Goal: Task Accomplishment & Management: Manage account settings

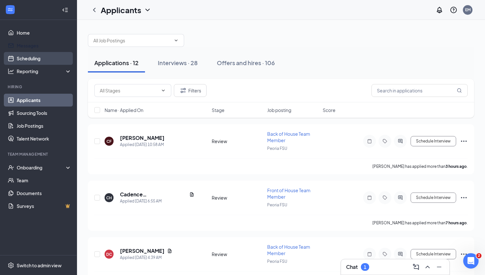
click at [29, 56] on link "Scheduling" at bounding box center [44, 58] width 55 height 13
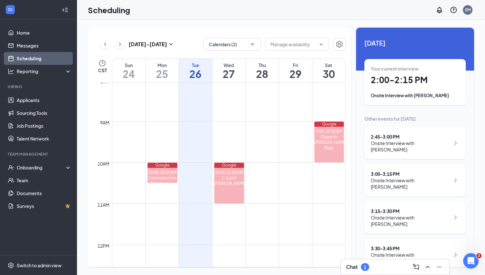
scroll to position [340, 0]
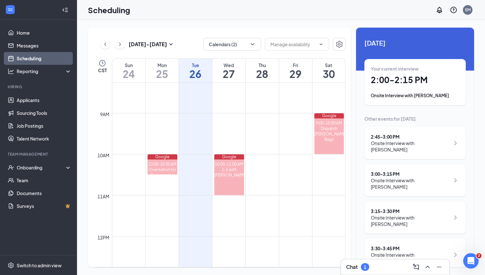
click at [385, 79] on h1 "2:00 - 2:15 PM" at bounding box center [415, 79] width 89 height 11
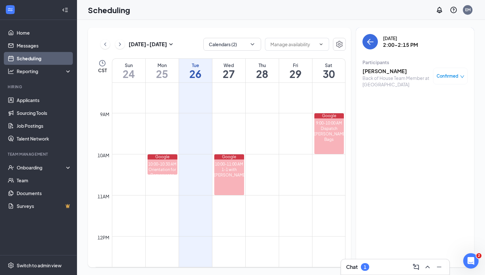
click at [383, 70] on h3 "Jalayasia Smith" at bounding box center [396, 71] width 67 height 7
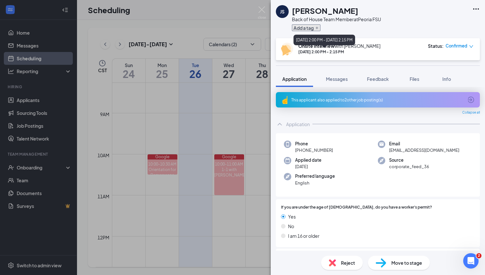
click at [316, 30] on button "Add a tag" at bounding box center [306, 27] width 29 height 7
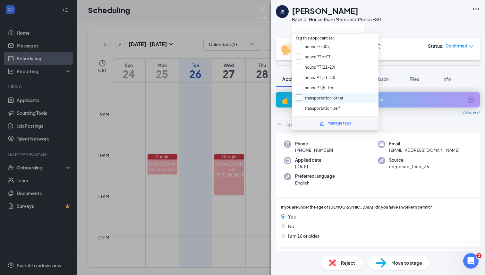
scroll to position [82, 0]
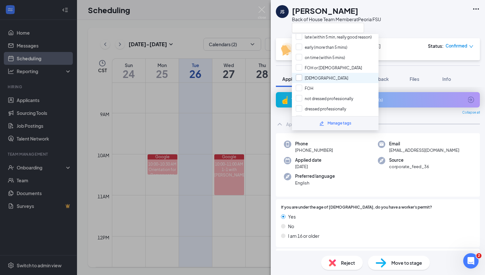
click at [301, 74] on input "BOH" at bounding box center [322, 77] width 53 height 7
checkbox input "true"
click at [300, 95] on input "not dressed professionally" at bounding box center [324, 98] width 57 height 7
checkbox input "true"
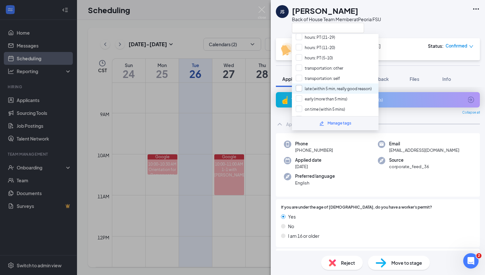
click at [297, 85] on input "late (within 5 min, really good reason)" at bounding box center [334, 88] width 76 height 7
checkbox input "true"
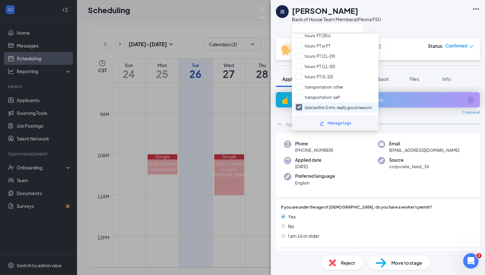
scroll to position [9, 0]
click at [300, 87] on input "transportation: other" at bounding box center [319, 88] width 47 height 7
checkbox input "true"
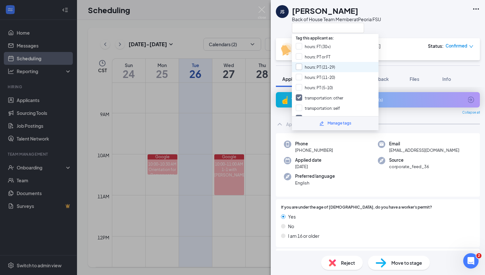
click at [302, 66] on input "hours: PT (21-29)" at bounding box center [315, 67] width 39 height 7
checkbox input "true"
click at [395, 36] on div "JS Jalayasia Smith Back of House Team Member at Peoria FSU" at bounding box center [378, 19] width 214 height 38
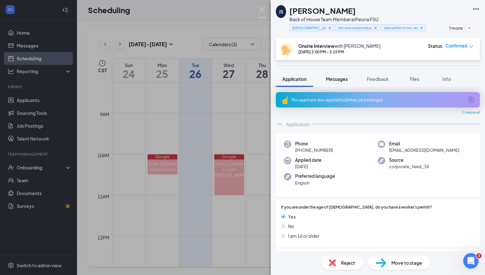
click at [349, 79] on button "Messages" at bounding box center [337, 79] width 35 height 16
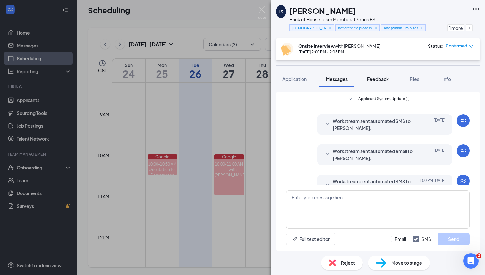
scroll to position [246, 0]
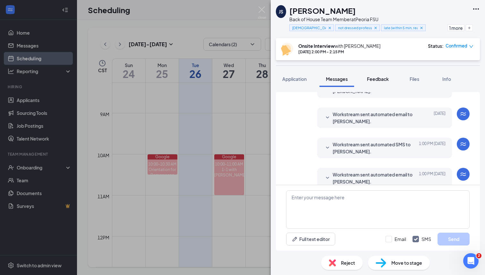
click at [374, 80] on span "Feedback" at bounding box center [378, 79] width 22 height 6
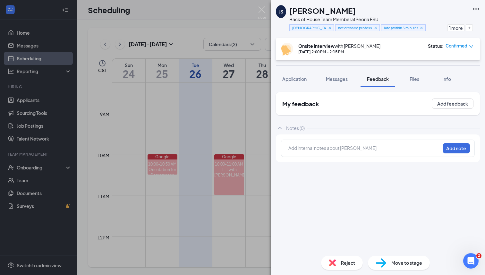
click at [336, 149] on div at bounding box center [364, 148] width 151 height 7
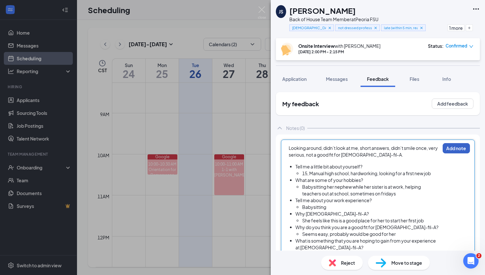
click at [455, 147] on button "Add note" at bounding box center [456, 148] width 27 height 10
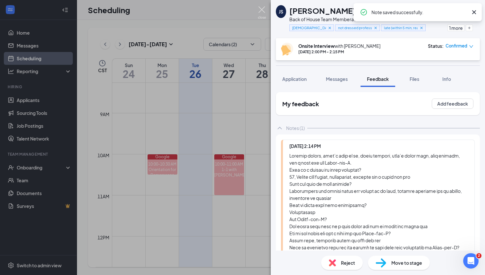
click at [259, 9] on img at bounding box center [262, 12] width 8 height 13
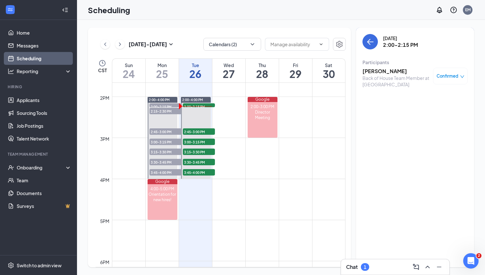
scroll to position [520, 0]
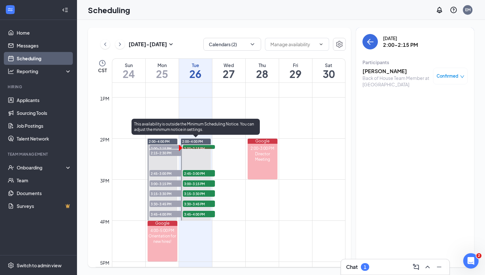
click at [205, 146] on span "2:00-2:15 PM" at bounding box center [199, 148] width 32 height 6
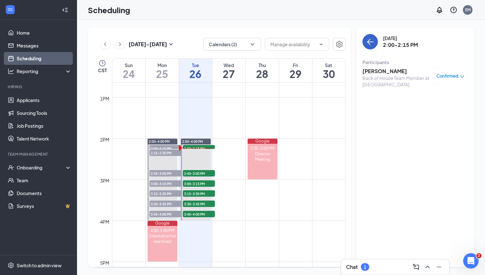
click at [373, 45] on icon "ArrowLeft" at bounding box center [370, 42] width 8 height 8
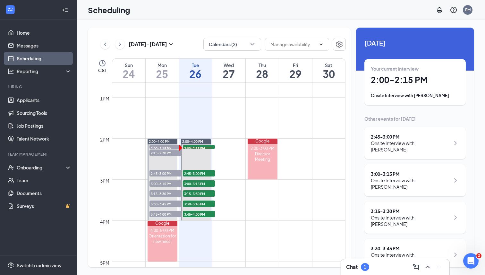
click at [353, 268] on h3 "Chat" at bounding box center [352, 266] width 12 height 7
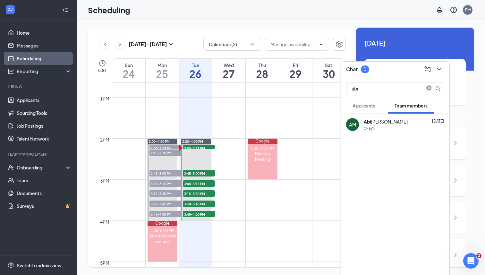
click at [373, 106] on span "Applicants" at bounding box center [364, 106] width 23 height 6
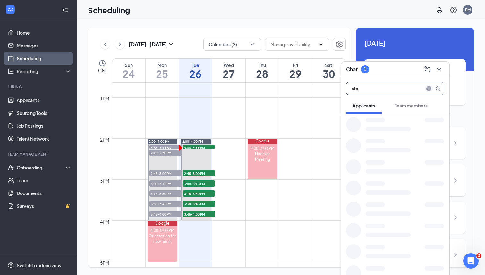
click at [428, 87] on icon "close-circle" at bounding box center [428, 88] width 5 height 5
click at [412, 102] on div "Team members" at bounding box center [411, 105] width 33 height 6
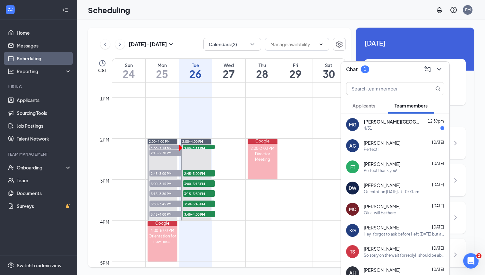
click at [399, 125] on div "Mia Guardado-Salinas 12:39pm 4/31" at bounding box center [404, 124] width 81 height 13
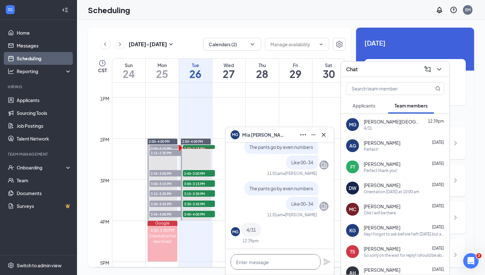
click at [252, 261] on textarea at bounding box center [276, 261] width 90 height 15
type textarea "p"
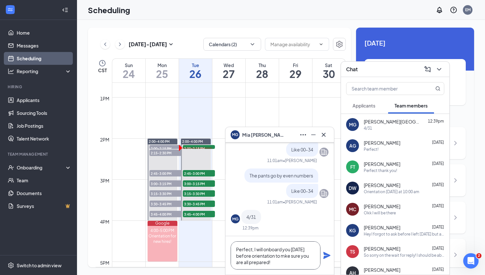
click at [287, 258] on textarea "Perfect, I will onboard you today before orientation to mke sure you are all pr…" at bounding box center [276, 255] width 90 height 28
type textarea "Perfect, I will onboard you today before orientation to make sure you are all p…"
click at [325, 255] on icon "Plane" at bounding box center [326, 255] width 7 height 7
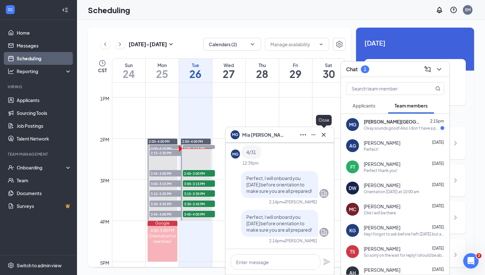
click at [324, 136] on icon "Cross" at bounding box center [324, 135] width 8 height 8
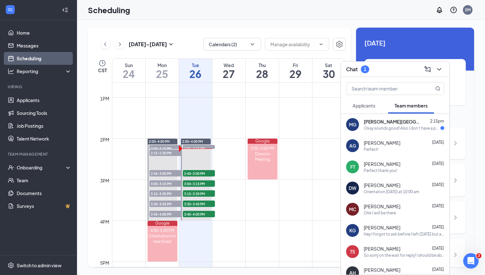
click at [419, 130] on div "Okay sounds good! Also I don't have a photo copy of my social yet but I can sen…" at bounding box center [402, 127] width 77 height 5
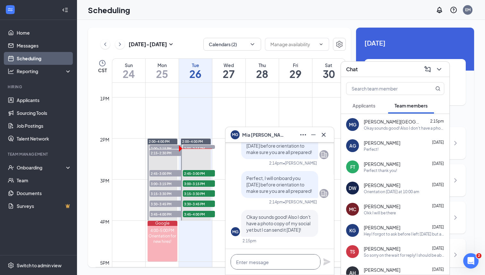
click at [265, 262] on textarea at bounding box center [276, 261] width 90 height 15
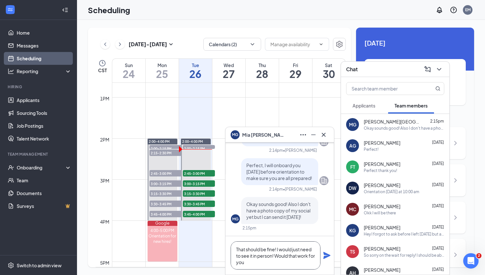
drag, startPoint x: 268, startPoint y: 267, endPoint x: 277, endPoint y: 250, distance: 19.7
click at [277, 250] on textarea "That should be fine! I would just need to see it in person! Would that work for…" at bounding box center [276, 255] width 90 height 28
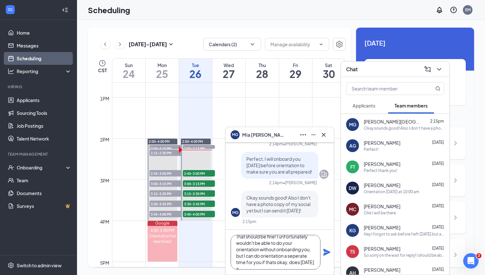
scroll to position [13, 0]
click at [276, 257] on textarea "That should be fine! I unfortunately wouldn't be able to do your orientation wi…" at bounding box center [276, 252] width 90 height 35
click at [266, 263] on textarea "That should be fine! I unfortunately wouldn't be able to do your orientation wi…" at bounding box center [276, 252] width 90 height 35
type textarea "That should be fine! I unfortunately wouldn't be able to do your orientation wi…"
click at [328, 252] on icon "Plane" at bounding box center [326, 252] width 7 height 7
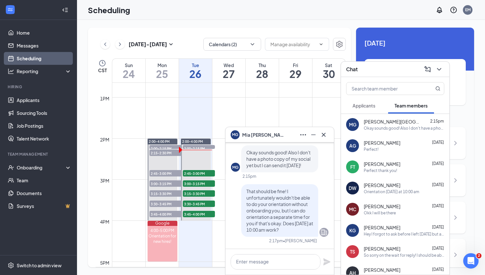
scroll to position [0, 0]
click at [325, 136] on icon "Cross" at bounding box center [324, 135] width 4 height 4
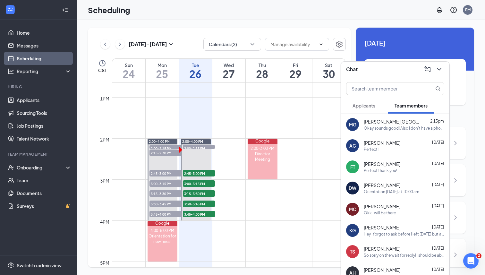
click at [441, 64] on button at bounding box center [439, 69] width 10 height 10
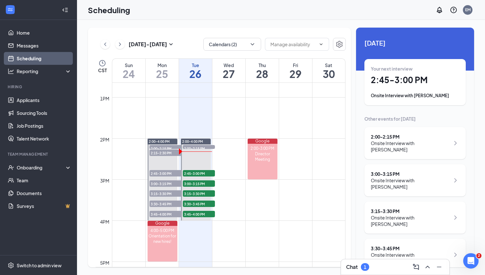
click at [385, 269] on div "Chat 1" at bounding box center [395, 267] width 98 height 10
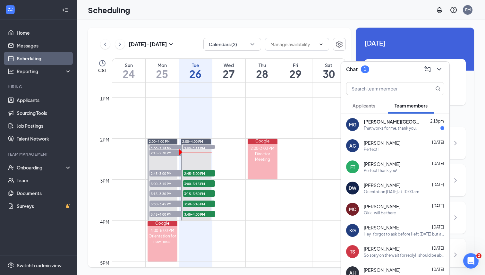
click at [398, 127] on div "That works for me, thank you." at bounding box center [390, 127] width 53 height 5
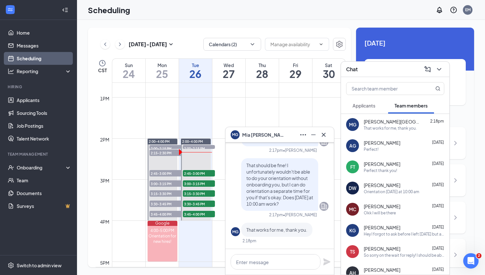
scroll to position [154, 0]
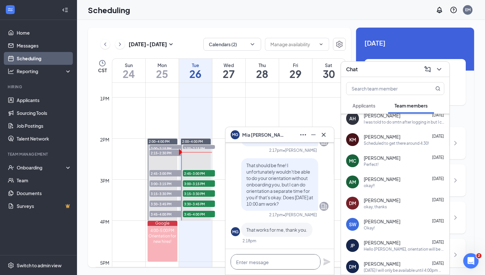
click at [254, 263] on textarea at bounding box center [276, 261] width 90 height 15
type textarea "Of course thank you!"
click at [324, 260] on icon "Plane" at bounding box center [326, 261] width 7 height 7
click at [324, 134] on icon "Cross" at bounding box center [324, 135] width 4 height 4
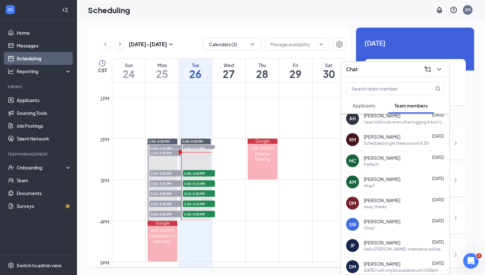
click at [438, 70] on icon "ChevronDown" at bounding box center [439, 69] width 8 height 8
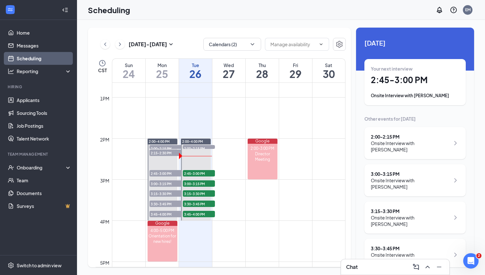
scroll to position [11, 0]
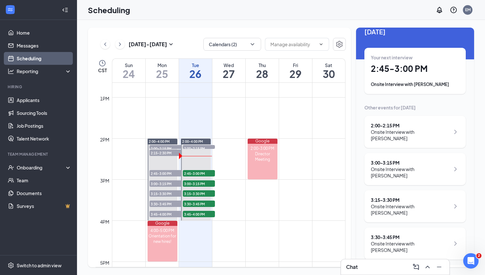
click at [419, 73] on h1 "2:45 - 3:00 PM" at bounding box center [415, 68] width 89 height 11
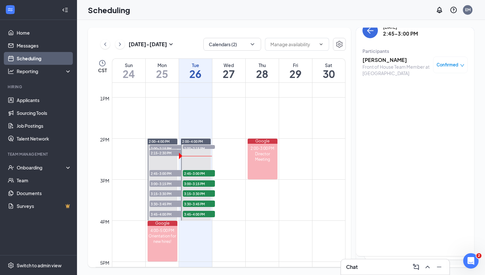
click at [381, 60] on h3 "Cindy Kah" at bounding box center [396, 59] width 67 height 7
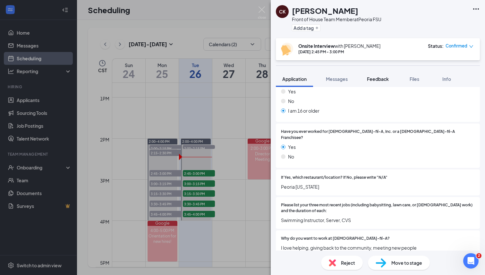
scroll to position [52, 0]
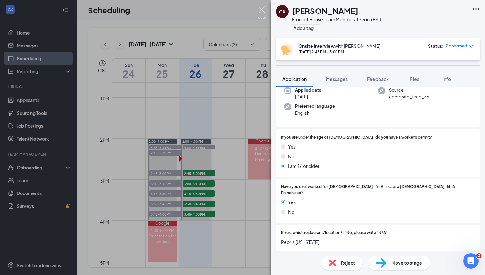
click at [261, 13] on img at bounding box center [262, 12] width 8 height 13
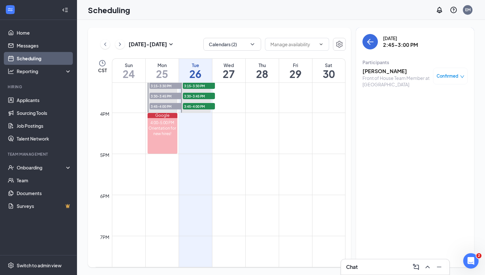
scroll to position [628, 0]
click at [374, 72] on h3 "Cindy Kah" at bounding box center [396, 71] width 67 height 7
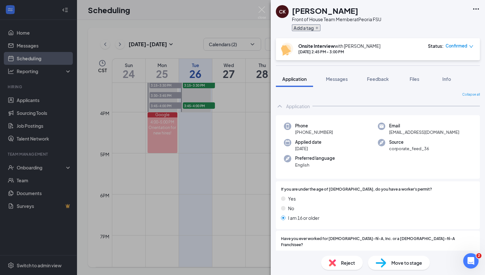
click at [320, 30] on button "Add a tag" at bounding box center [306, 27] width 29 height 7
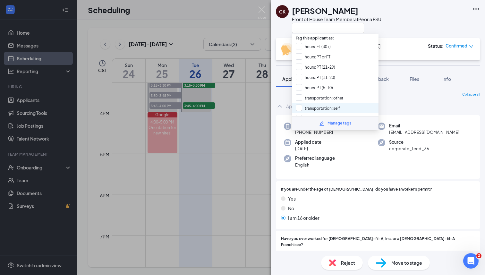
scroll to position [82, 0]
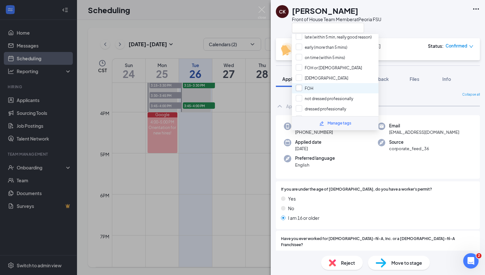
click at [297, 85] on input "FOH" at bounding box center [305, 88] width 18 height 7
checkbox input "true"
click at [300, 105] on input "dressed professionally" at bounding box center [321, 108] width 50 height 7
checkbox input "true"
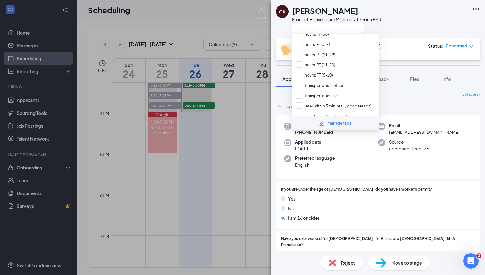
scroll to position [10, 0]
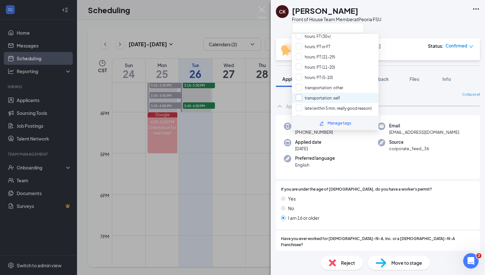
click at [297, 94] on input "transportation: self" at bounding box center [318, 97] width 44 height 7
checkbox input "true"
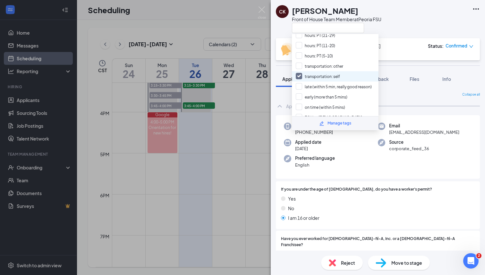
scroll to position [34, 0]
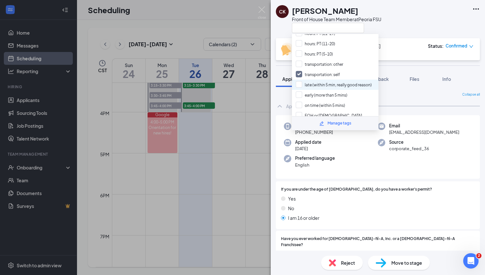
click at [297, 84] on div "late (within 5 min, really good reason)" at bounding box center [335, 85] width 87 height 10
checkbox input "false"
click at [297, 95] on div "early (more than 5 mins)" at bounding box center [335, 95] width 87 height 10
checkbox input "true"
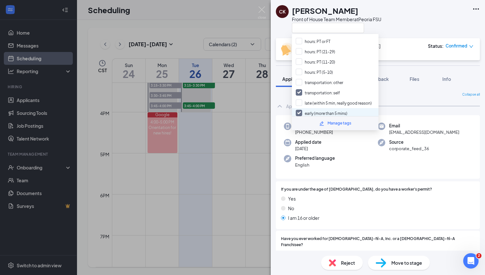
scroll to position [0, 0]
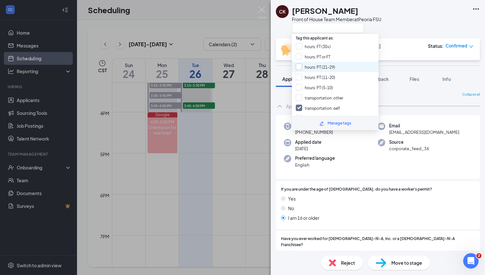
click at [297, 67] on input "hours: PT (21-29)" at bounding box center [315, 67] width 39 height 7
checkbox input "true"
click at [390, 34] on div "CK Cindy Kah Front of House Team Member at Peoria FSU" at bounding box center [378, 19] width 214 height 38
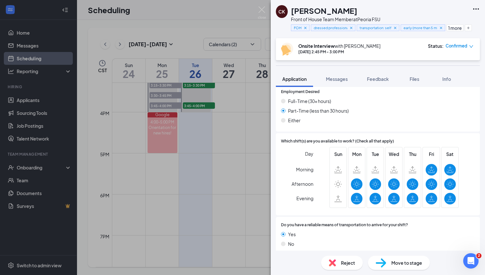
scroll to position [486, 0]
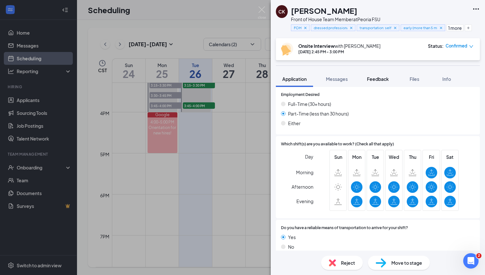
click at [372, 76] on span "Feedback" at bounding box center [378, 79] width 22 height 6
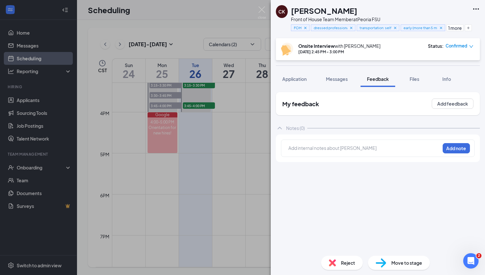
click at [340, 152] on div at bounding box center [364, 149] width 151 height 8
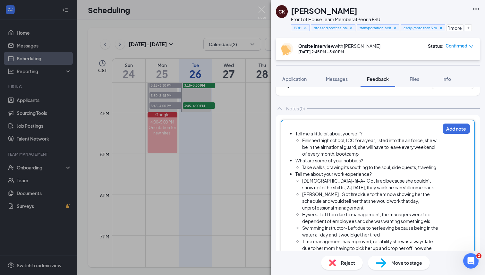
scroll to position [12, 0]
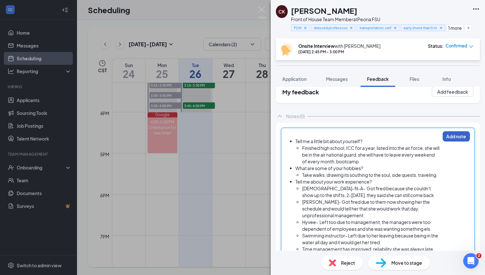
click at [450, 135] on button "Add note" at bounding box center [456, 136] width 27 height 10
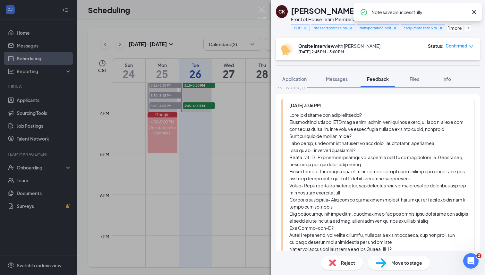
scroll to position [90, 0]
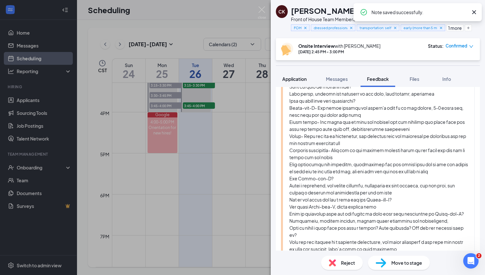
click at [302, 80] on span "Application" at bounding box center [294, 79] width 24 height 6
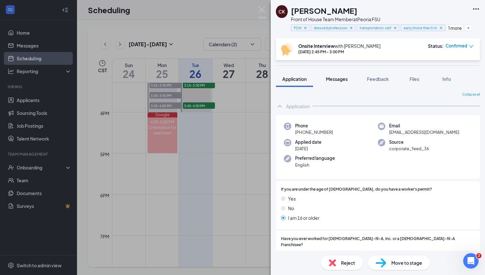
click at [346, 82] on div "Messages" at bounding box center [337, 79] width 22 height 6
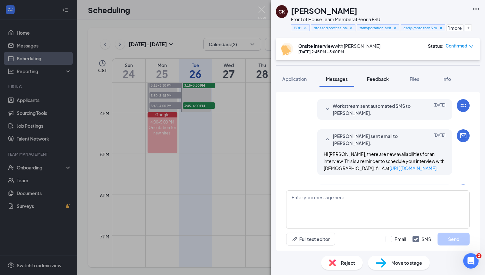
scroll to position [190, 0]
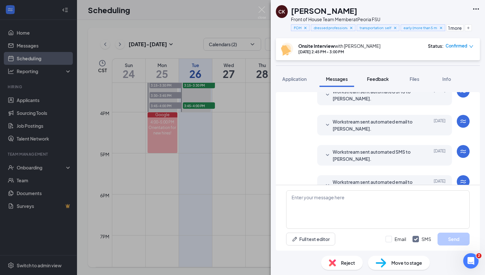
click at [382, 80] on span "Feedback" at bounding box center [378, 79] width 22 height 6
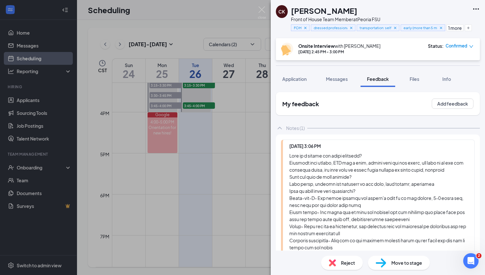
click at [264, 16] on img at bounding box center [262, 12] width 8 height 13
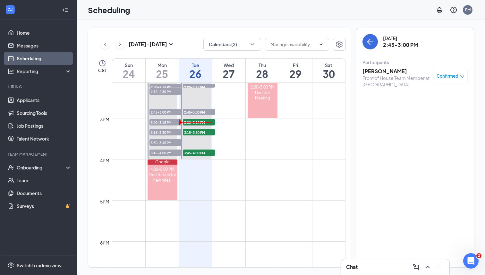
scroll to position [567, 0]
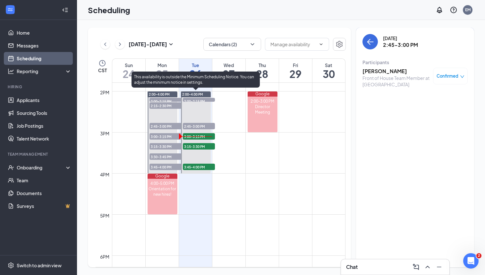
click at [201, 137] on span "3:00-3:15 PM" at bounding box center [199, 136] width 32 height 6
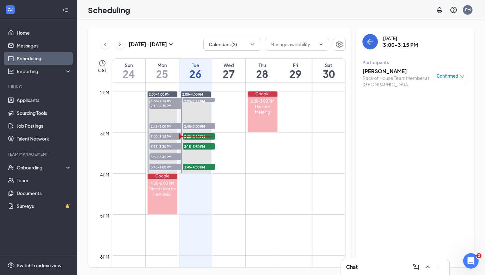
click at [385, 73] on h3 "Vivian Lindor" at bounding box center [396, 71] width 67 height 7
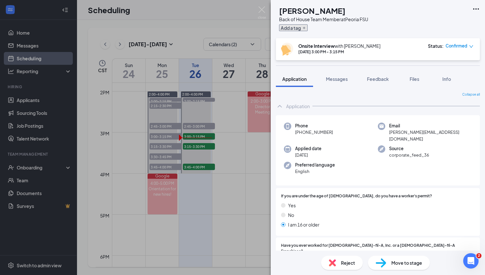
click at [308, 30] on button "Add a tag" at bounding box center [293, 27] width 29 height 7
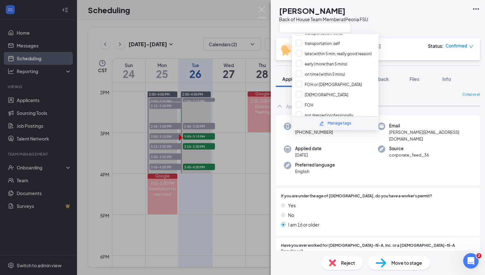
scroll to position [82, 0]
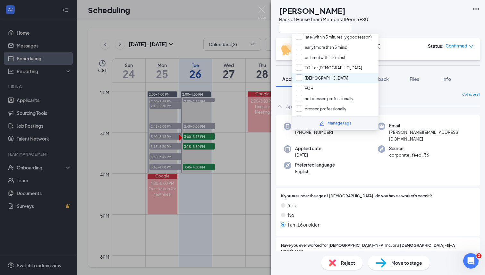
click at [299, 74] on input "BOH" at bounding box center [322, 77] width 53 height 7
checkbox input "true"
click at [301, 105] on input "dressed professionally" at bounding box center [321, 108] width 50 height 7
checkbox input "true"
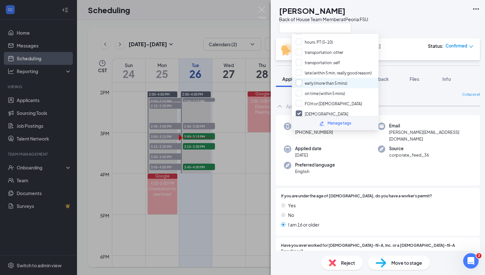
click at [298, 80] on input "early (more than 5 mins)" at bounding box center [322, 83] width 52 height 7
checkbox input "true"
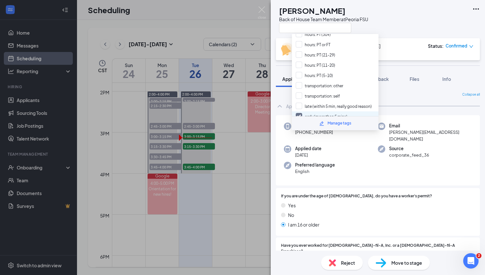
scroll to position [8, 0]
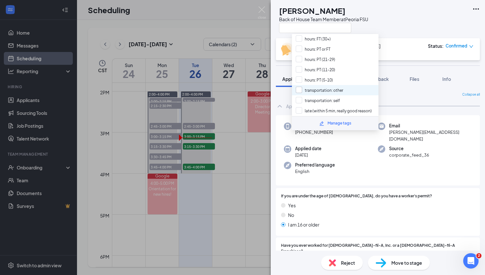
click at [298, 87] on input "transportation: other" at bounding box center [319, 90] width 47 height 7
checkbox input "true"
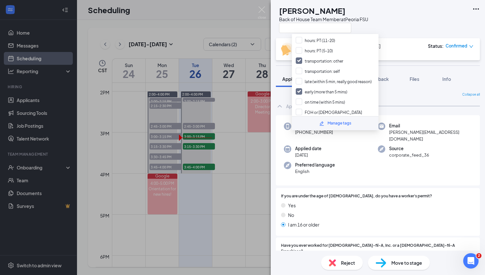
scroll to position [0, 0]
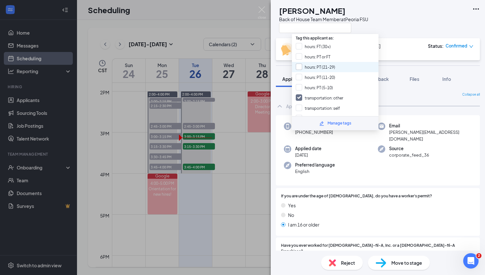
click at [300, 65] on input "hours: PT (21-29)" at bounding box center [315, 67] width 39 height 7
checkbox input "true"
click at [379, 50] on div "Onsite Interview with Emily Mendez Aug 26, 3:00 PM - 3:15 PM Status : Confirmed" at bounding box center [377, 49] width 193 height 13
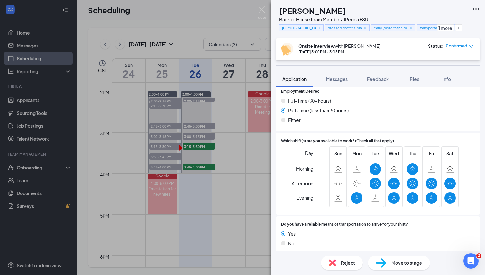
scroll to position [556, 0]
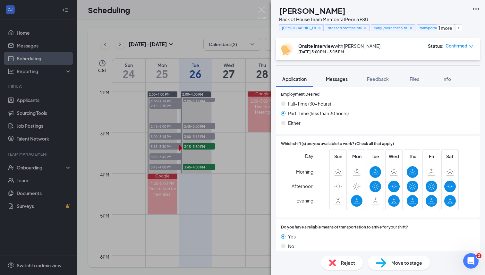
click at [348, 80] on span "Messages" at bounding box center [337, 79] width 22 height 6
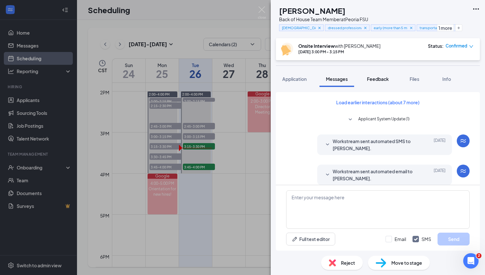
scroll to position [14, 0]
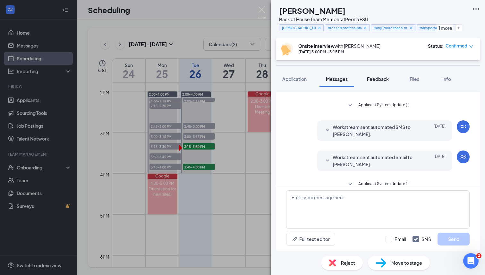
click at [385, 81] on span "Feedback" at bounding box center [378, 79] width 22 height 6
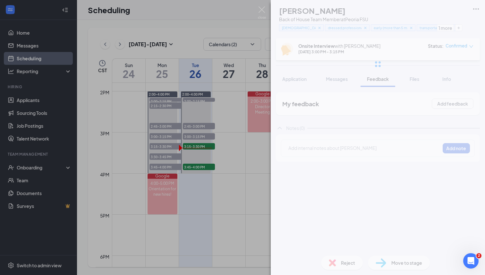
click at [341, 148] on div "VL Vivian Lindor Back of House Team Member at Peoria FSU BOH dressed profession…" at bounding box center [378, 137] width 214 height 275
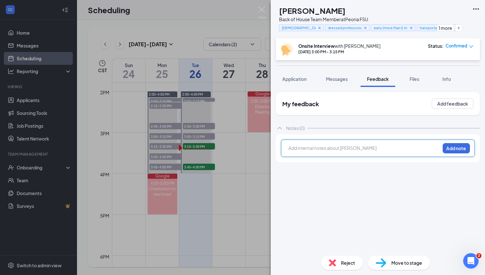
click at [340, 148] on div at bounding box center [364, 148] width 151 height 7
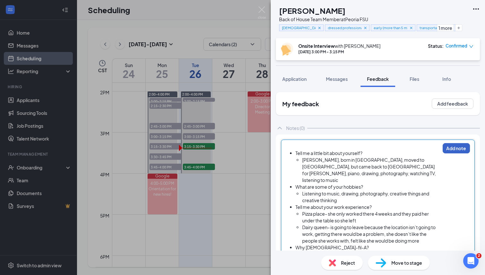
click at [450, 148] on button "Add note" at bounding box center [456, 148] width 27 height 10
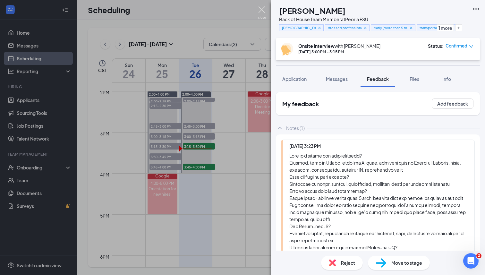
click at [264, 12] on img at bounding box center [262, 12] width 8 height 13
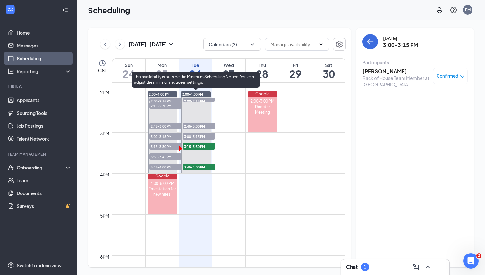
click at [202, 167] on span "3:45-4:00 PM" at bounding box center [199, 167] width 32 height 6
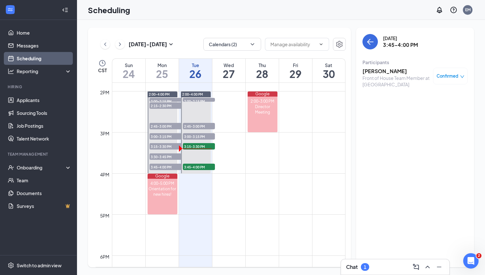
click at [378, 72] on h3 "Isiah Foster" at bounding box center [396, 71] width 67 height 7
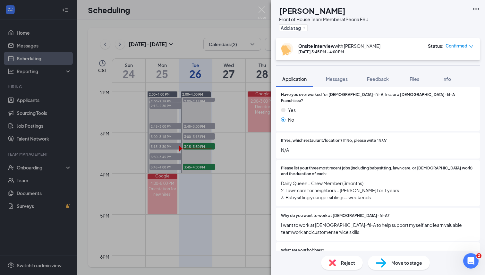
scroll to position [74, 0]
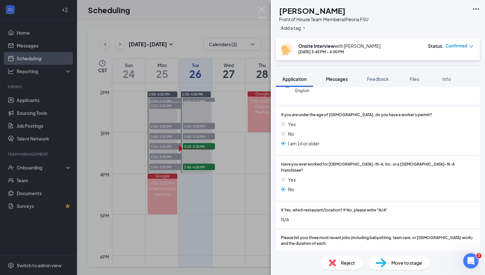
click at [347, 80] on span "Messages" at bounding box center [337, 79] width 22 height 6
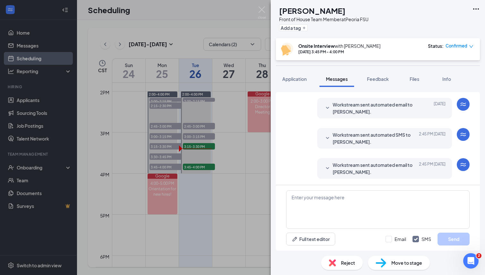
scroll to position [218, 0]
drag, startPoint x: 292, startPoint y: 11, endPoint x: 340, endPoint y: 12, distance: 47.2
click at [340, 12] on div "Isiah Foster" at bounding box center [324, 10] width 90 height 11
copy h1 "Isiah Foster"
click at [339, 27] on div "Add a tag" at bounding box center [324, 27] width 90 height 11
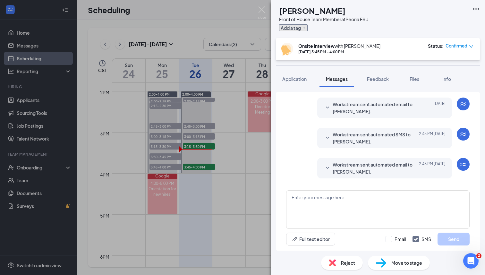
click at [306, 27] on icon "Plus" at bounding box center [304, 28] width 4 height 4
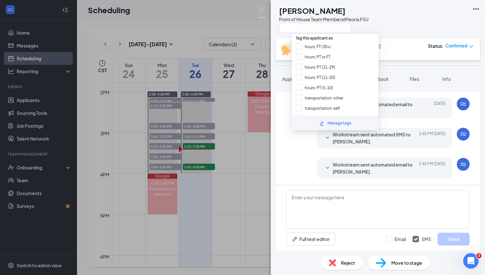
click at [386, 32] on div "IF Isiah Foster Front of House Team Member at Peoria FSU" at bounding box center [378, 19] width 214 height 38
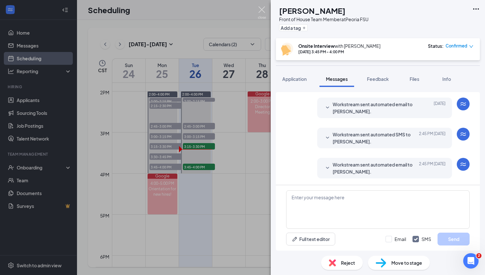
click at [261, 14] on img at bounding box center [262, 12] width 8 height 13
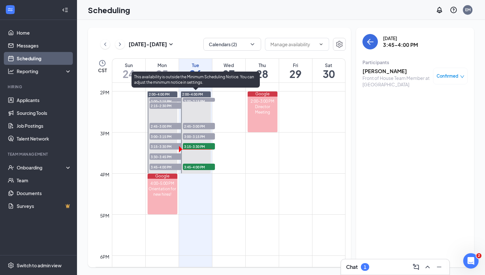
click at [202, 145] on span "3:15-3:30 PM" at bounding box center [199, 146] width 32 height 6
click at [197, 167] on span "3:45-4:00 PM" at bounding box center [199, 167] width 32 height 6
click at [198, 147] on span "3:15-3:30 PM" at bounding box center [199, 146] width 32 height 6
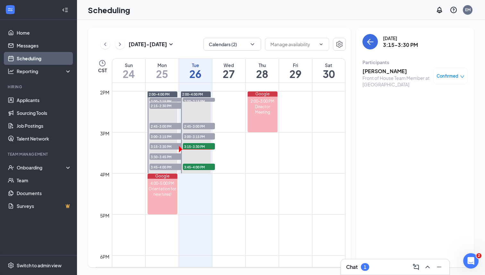
click at [378, 71] on h3 "Carter Swan" at bounding box center [396, 71] width 67 height 7
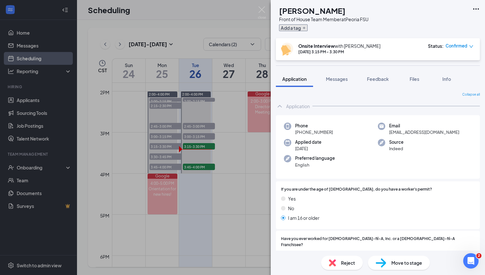
click at [300, 25] on button "Add a tag" at bounding box center [293, 27] width 29 height 7
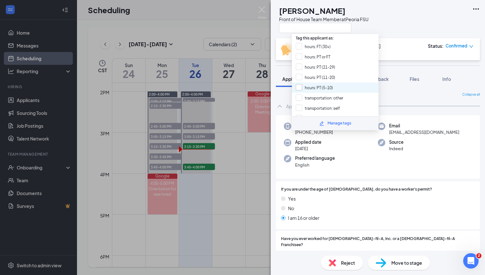
scroll to position [82, 0]
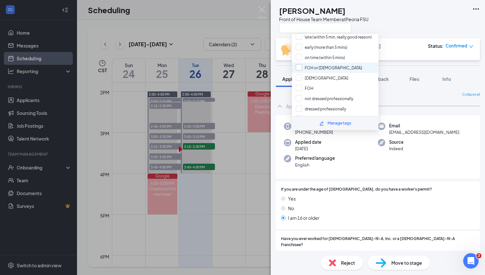
click at [301, 64] on input "FOH or BOH" at bounding box center [329, 67] width 66 height 7
checkbox input "true"
click at [299, 95] on input "not dressed professionally" at bounding box center [324, 98] width 57 height 7
checkbox input "true"
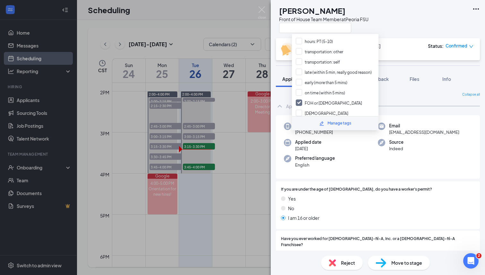
scroll to position [36, 0]
click at [297, 81] on input "late (within 5 min, really good reason)" at bounding box center [334, 82] width 76 height 7
checkbox input "true"
click at [296, 69] on input "transportation: self" at bounding box center [318, 72] width 44 height 7
checkbox input "true"
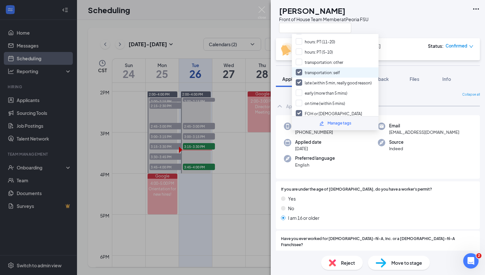
scroll to position [0, 0]
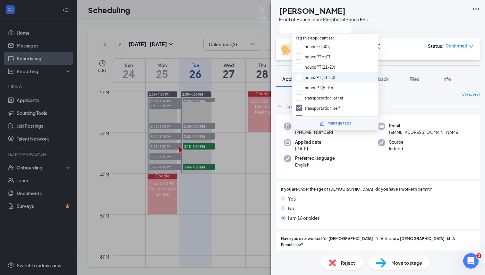
click at [327, 74] on input "hours: PT (11-20)" at bounding box center [315, 77] width 39 height 7
checkbox input "true"
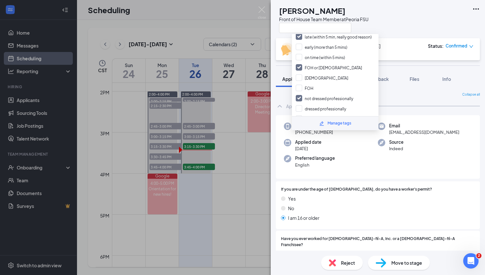
click at [390, 52] on div "Onsite Interview with Emily Mendez Aug 26, 3:15 PM - 3:30 PM Status : Confirmed" at bounding box center [377, 49] width 193 height 13
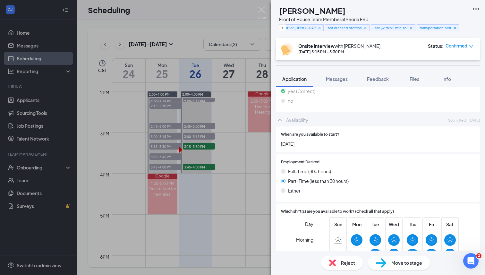
scroll to position [549, 0]
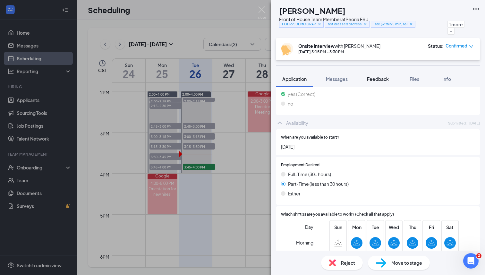
click at [378, 79] on span "Feedback" at bounding box center [378, 79] width 22 height 6
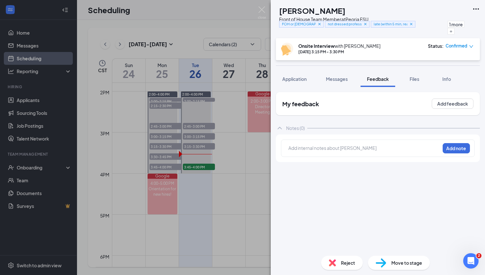
click at [322, 148] on div at bounding box center [364, 148] width 151 height 7
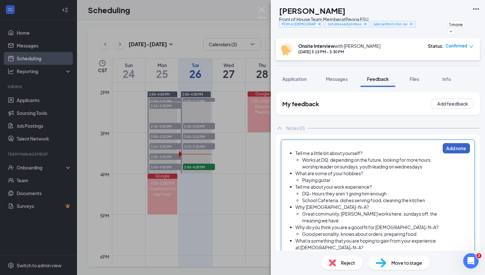
click at [453, 144] on button "Add note" at bounding box center [456, 148] width 27 height 10
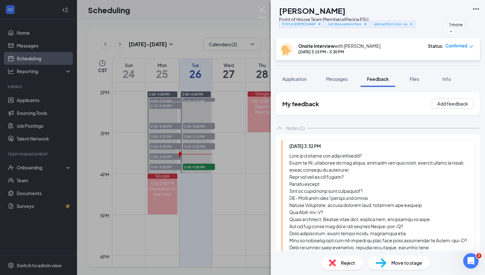
scroll to position [181, 0]
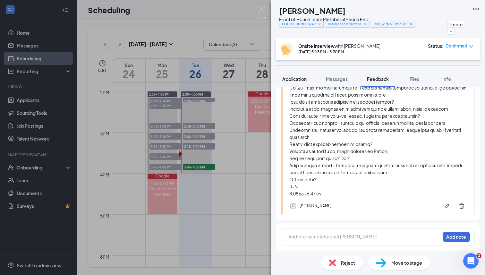
click at [300, 82] on div "Application" at bounding box center [294, 79] width 24 height 6
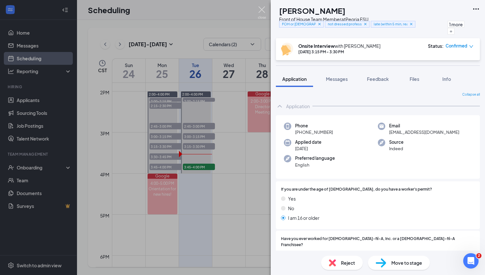
click at [263, 12] on img at bounding box center [262, 12] width 8 height 13
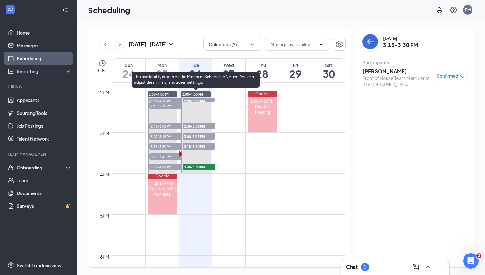
click at [204, 144] on span "3:15-3:30 PM" at bounding box center [199, 146] width 32 height 6
click at [202, 167] on span "3:45-4:00 PM" at bounding box center [199, 167] width 32 height 6
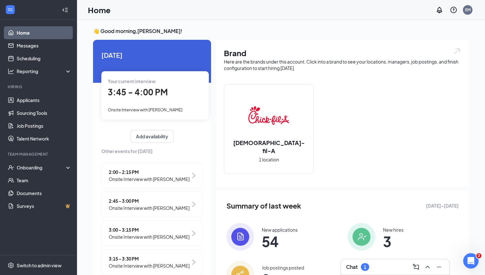
click at [383, 267] on div "Chat 1" at bounding box center [395, 267] width 98 height 10
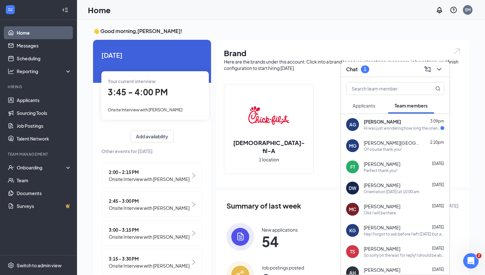
click at [397, 115] on div "AG Amayzia Garrett 3:09pm Hi was just wondering how long the orientation takes?" at bounding box center [395, 124] width 108 height 21
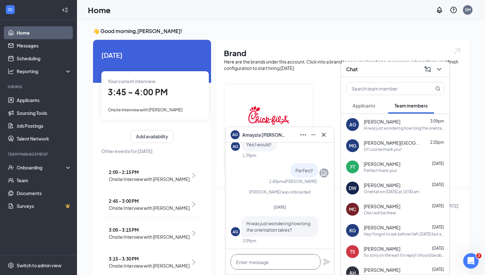
click at [270, 266] on textarea at bounding box center [276, 261] width 90 height 15
click at [401, 166] on div "FAITH TAYLOR Aug 25" at bounding box center [404, 164] width 81 height 6
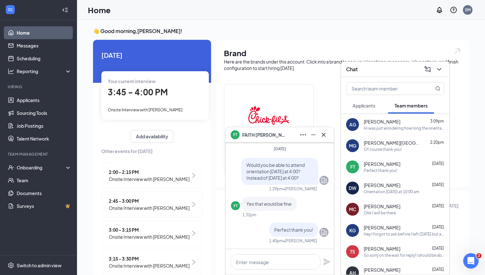
click at [325, 137] on icon "Cross" at bounding box center [324, 135] width 8 height 8
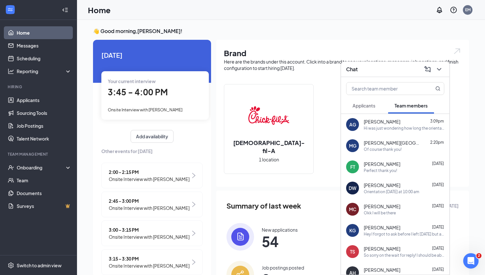
click at [375, 133] on div "AG Amayzia Garrett 3:09pm Hi was just wondering how long the orientation takes?" at bounding box center [395, 124] width 108 height 21
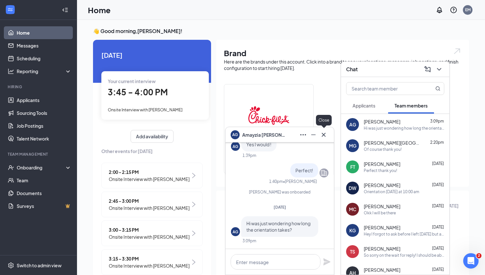
click at [325, 133] on icon "Cross" at bounding box center [324, 135] width 4 height 4
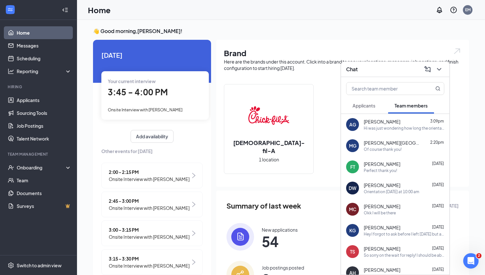
click at [379, 152] on div "MG Mia Guardado-Salinas 2:20pm Of course thank you!" at bounding box center [395, 145] width 108 height 21
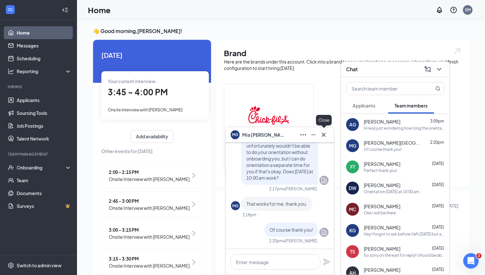
click at [327, 135] on icon "Cross" at bounding box center [324, 135] width 8 height 8
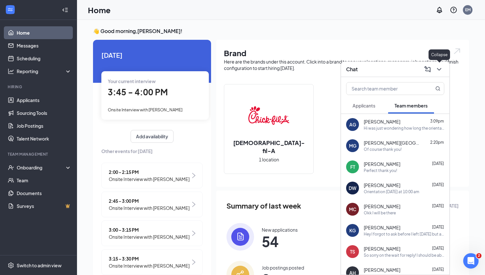
click at [442, 69] on icon "ChevronDown" at bounding box center [439, 69] width 8 height 8
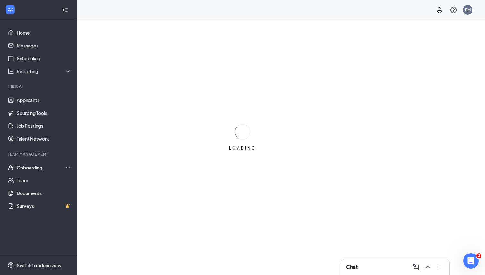
click at [351, 264] on h3 "Chat" at bounding box center [352, 266] width 12 height 7
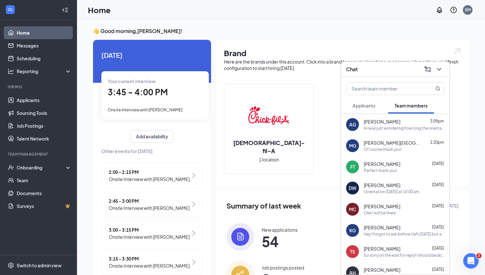
click at [376, 108] on button "Applicants" at bounding box center [364, 106] width 36 height 16
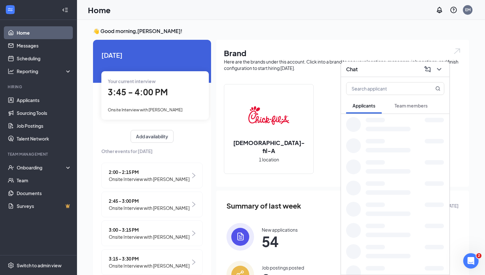
click at [403, 108] on div "Team members" at bounding box center [411, 105] width 33 height 6
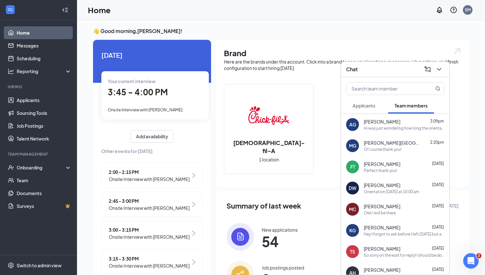
click at [142, 93] on span "3:45 - 4:00 PM" at bounding box center [138, 92] width 60 height 11
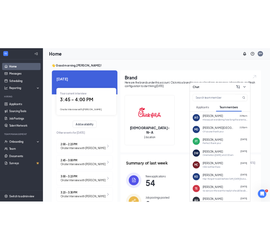
scroll to position [3, 0]
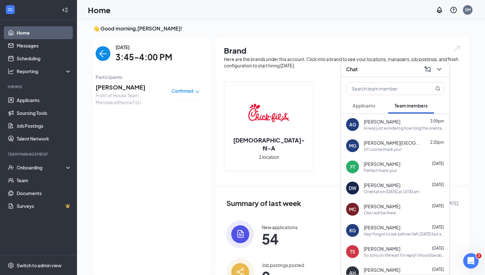
click at [101, 89] on span "Isiah Foster" at bounding box center [129, 87] width 67 height 9
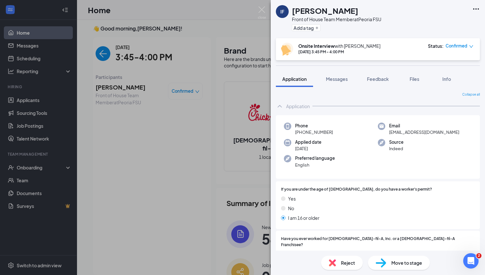
click at [332, 264] on img at bounding box center [332, 262] width 7 height 7
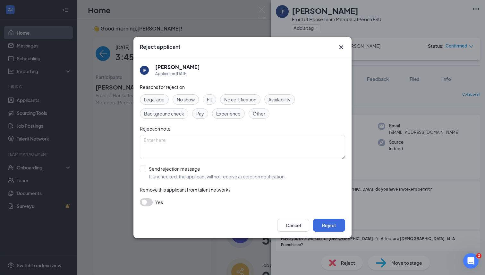
click at [189, 99] on span "No show" at bounding box center [186, 99] width 18 height 7
click at [332, 222] on button "Reject" at bounding box center [329, 225] width 32 height 13
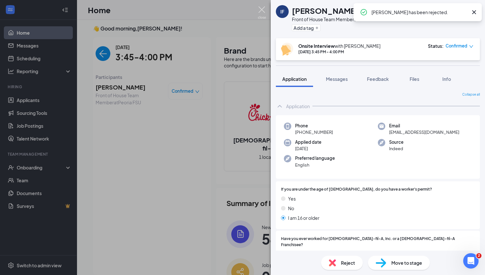
click at [265, 10] on img at bounding box center [262, 12] width 8 height 13
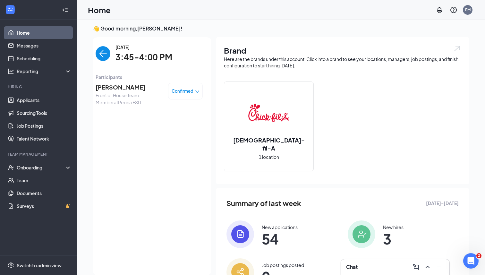
click at [349, 272] on div "Chat" at bounding box center [395, 267] width 98 height 10
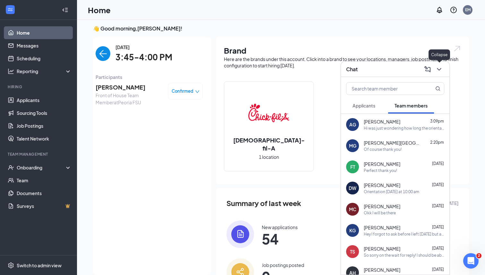
click at [436, 69] on icon "ChevronDown" at bounding box center [439, 69] width 8 height 8
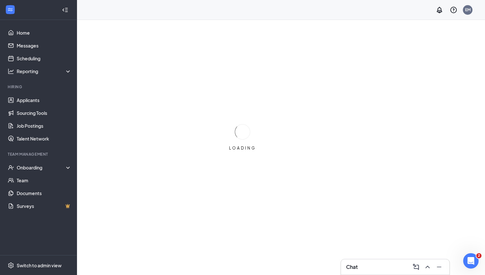
click at [34, 158] on li "Team Management Onboarding Team Documents Surveys" at bounding box center [38, 181] width 77 height 61
click at [34, 165] on div "Onboarding" at bounding box center [41, 167] width 49 height 6
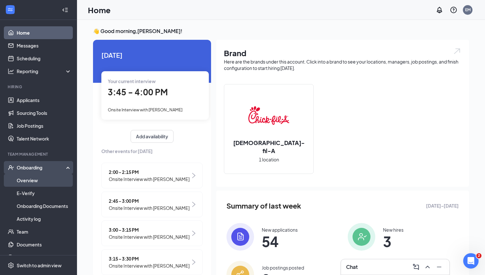
click at [27, 180] on link "Overview" at bounding box center [44, 180] width 55 height 13
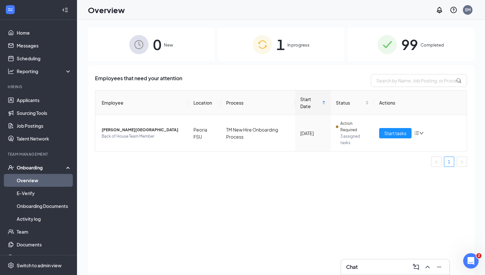
click at [291, 44] on span "In progress" at bounding box center [299, 45] width 22 height 6
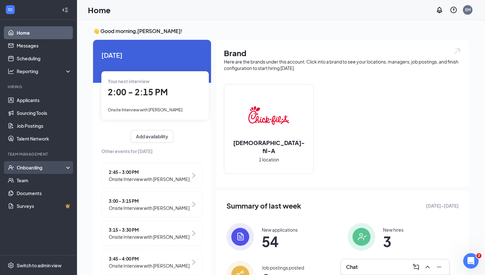
click at [29, 169] on div "Onboarding" at bounding box center [41, 167] width 49 height 6
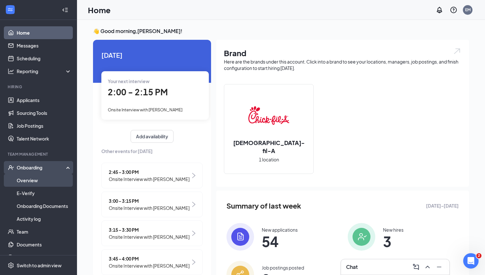
click at [29, 182] on link "Overview" at bounding box center [44, 180] width 55 height 13
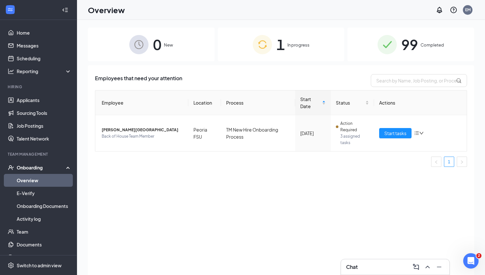
click at [422, 43] on span "Completed" at bounding box center [432, 45] width 23 height 6
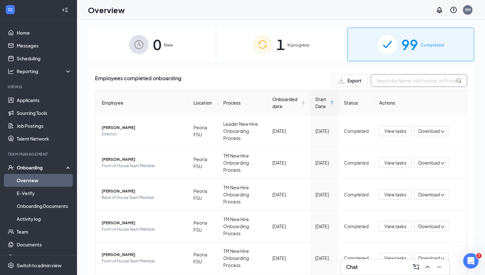
click at [405, 84] on input "text" at bounding box center [419, 80] width 96 height 13
type input "ama"
click at [122, 224] on span "[PERSON_NAME]" at bounding box center [143, 223] width 82 height 6
